Goal: Information Seeking & Learning: Check status

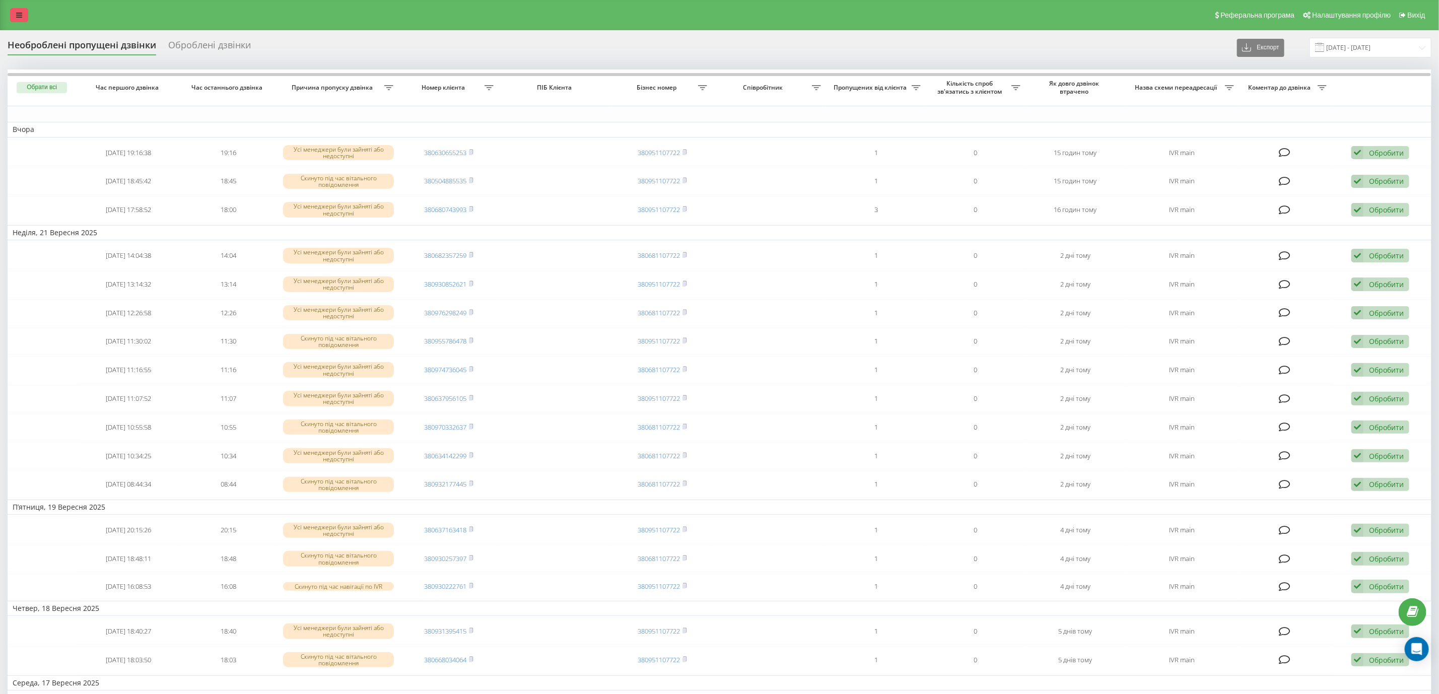
click at [17, 12] on icon at bounding box center [19, 15] width 6 height 7
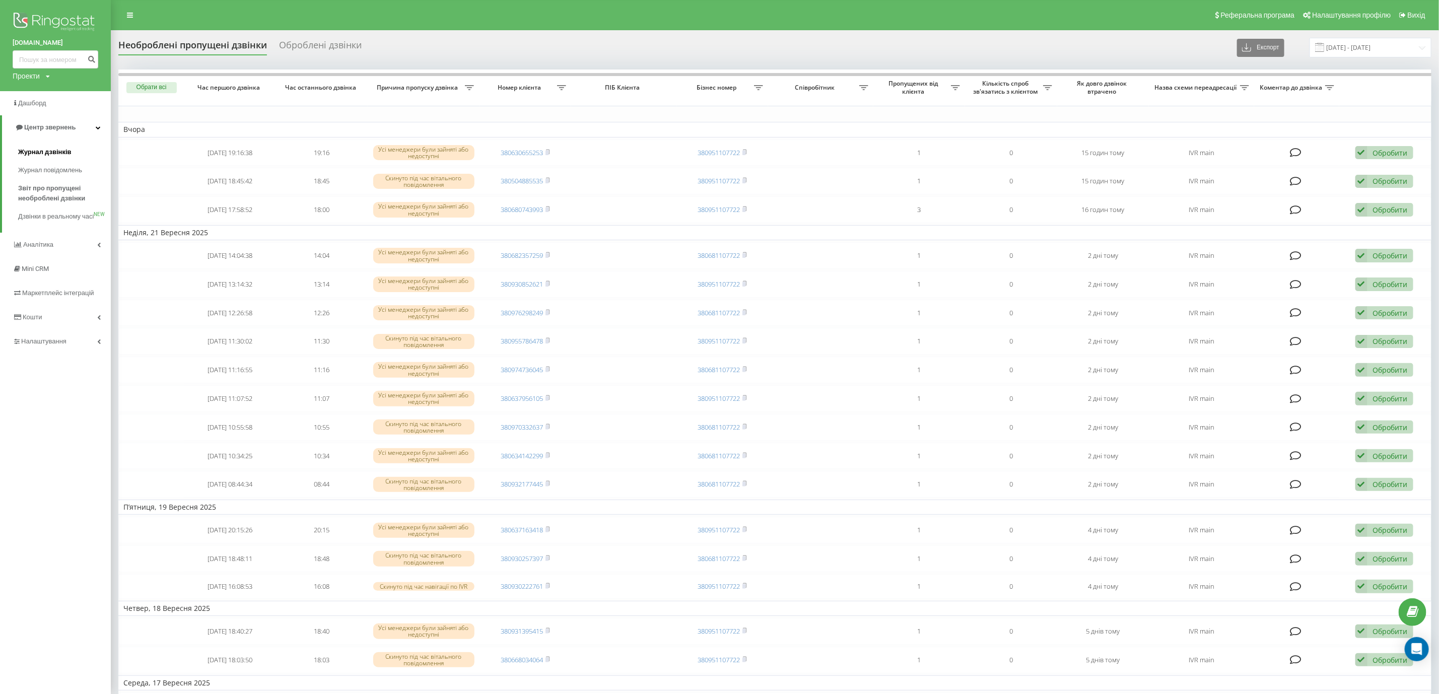
click at [55, 147] on span "Журнал дзвінків" at bounding box center [44, 152] width 53 height 10
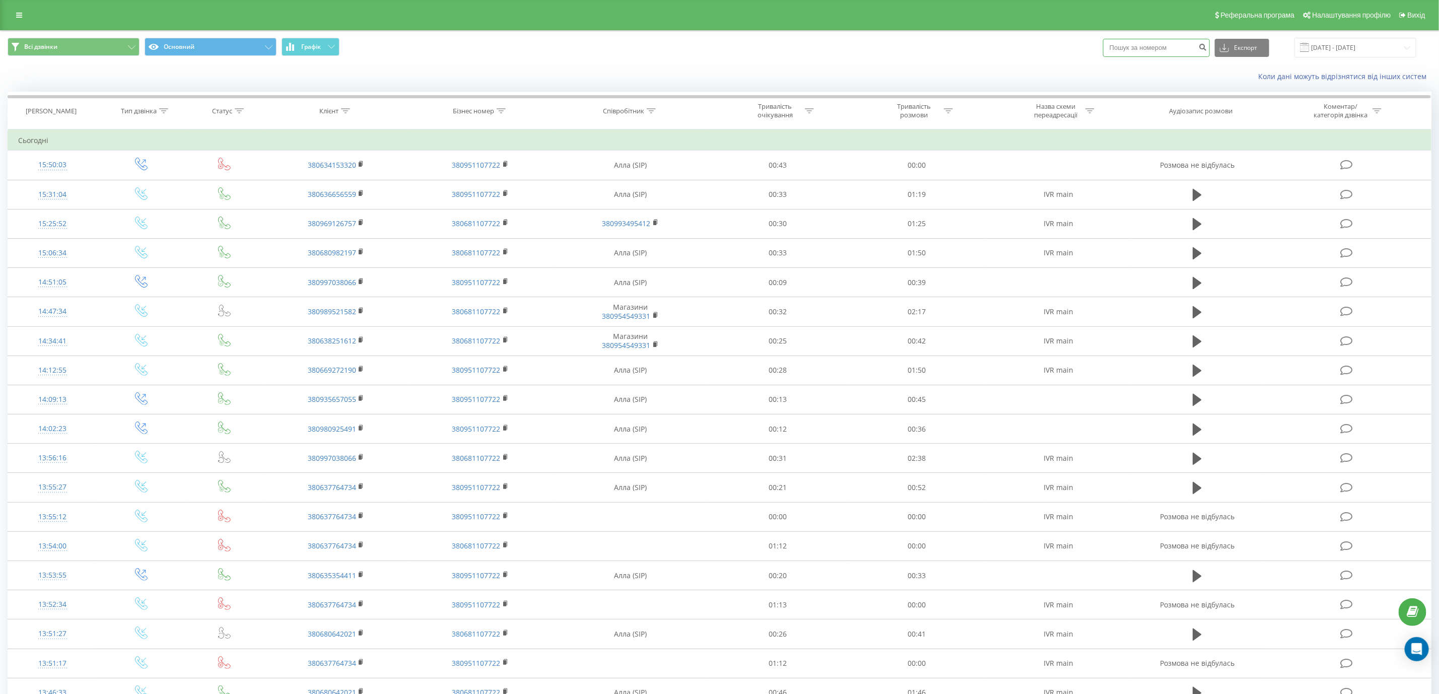
click at [1137, 49] on input at bounding box center [1156, 48] width 107 height 18
paste input "+380634153320"
click at [1126, 47] on input "+380634153320" at bounding box center [1156, 48] width 107 height 18
type input "380634153320"
